Goal: Information Seeking & Learning: Learn about a topic

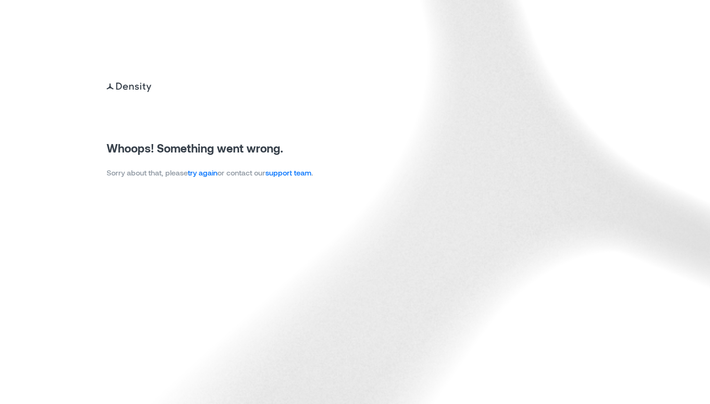
click at [199, 175] on link "try again" at bounding box center [203, 172] width 30 height 9
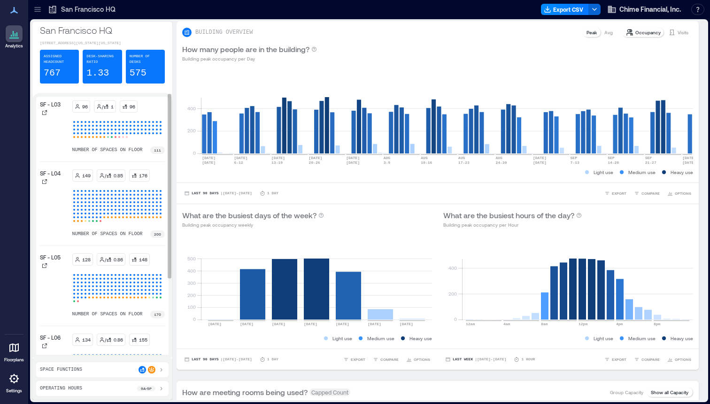
click at [48, 261] on p "SF - L05" at bounding box center [50, 257] width 21 height 8
click at [60, 261] on p "SF - L05" at bounding box center [50, 257] width 21 height 8
click at [45, 268] on icon at bounding box center [44, 265] width 5 height 5
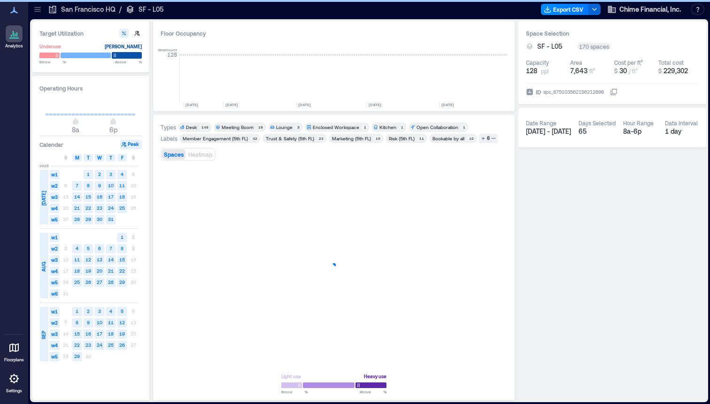
scroll to position [0, 2431]
click at [41, 10] on icon at bounding box center [37, 9] width 9 height 9
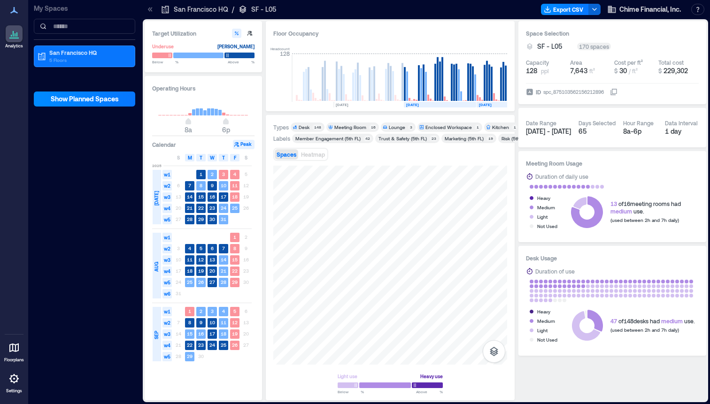
click at [152, 8] on icon at bounding box center [149, 9] width 9 height 9
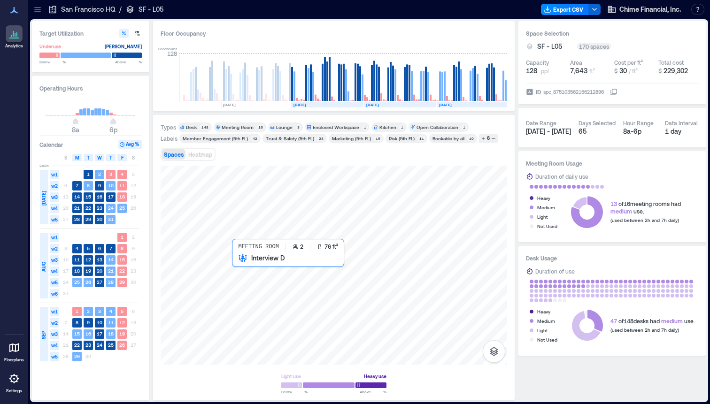
click at [240, 264] on div at bounding box center [334, 265] width 346 height 199
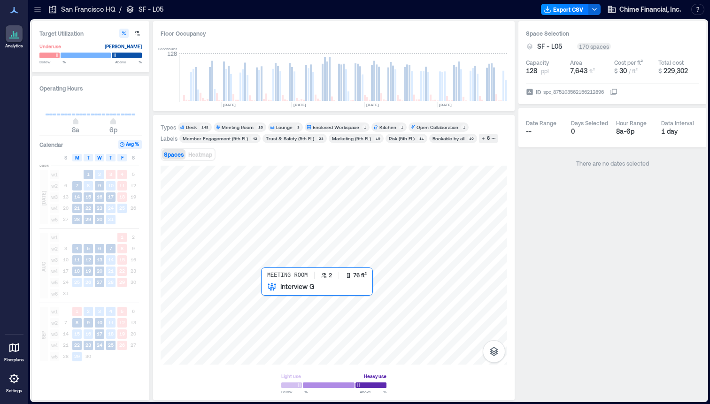
click at [268, 296] on div at bounding box center [334, 265] width 346 height 199
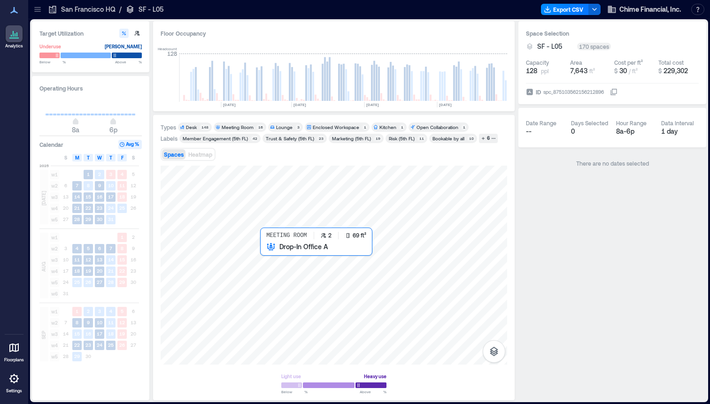
click at [268, 261] on div at bounding box center [334, 265] width 346 height 199
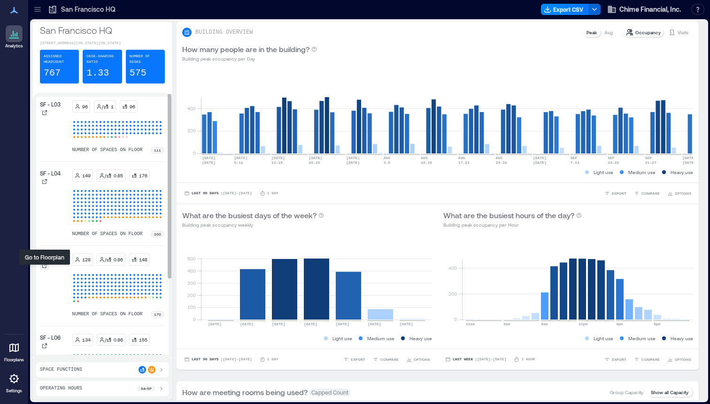
click at [46, 270] on div at bounding box center [44, 265] width 9 height 9
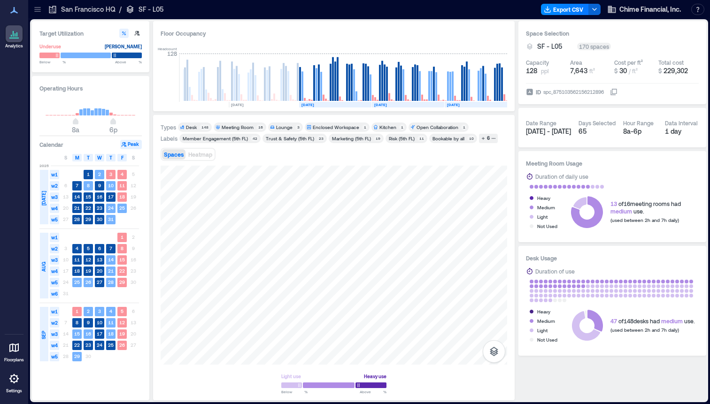
scroll to position [0, 2431]
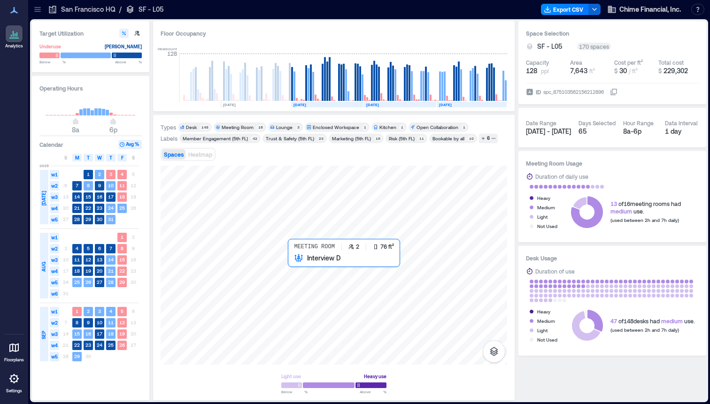
click at [293, 263] on div at bounding box center [334, 265] width 346 height 199
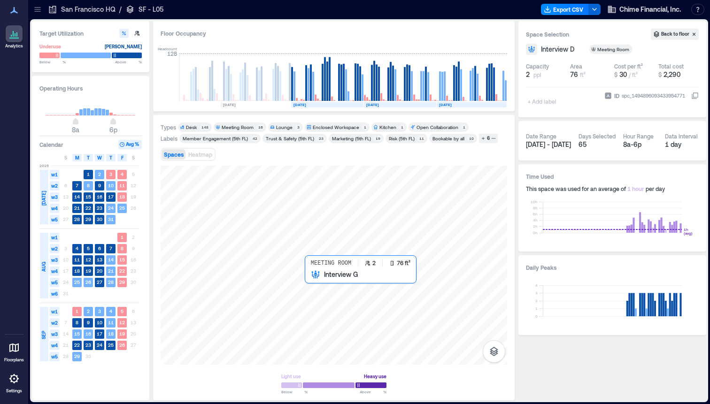
click at [309, 280] on div at bounding box center [334, 265] width 346 height 199
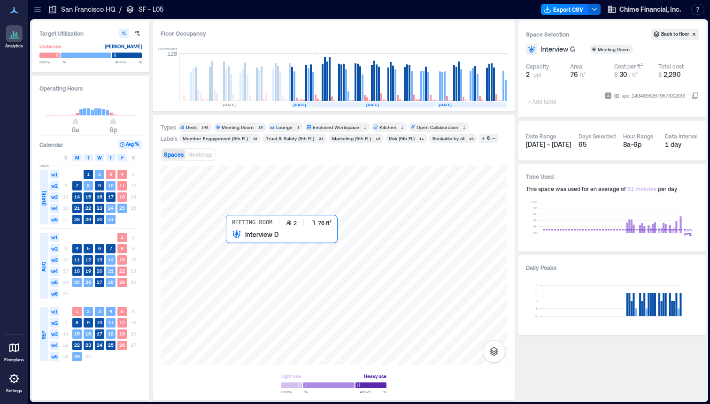
click at [234, 245] on div at bounding box center [334, 265] width 346 height 199
